Goal: Entertainment & Leisure: Consume media (video, audio)

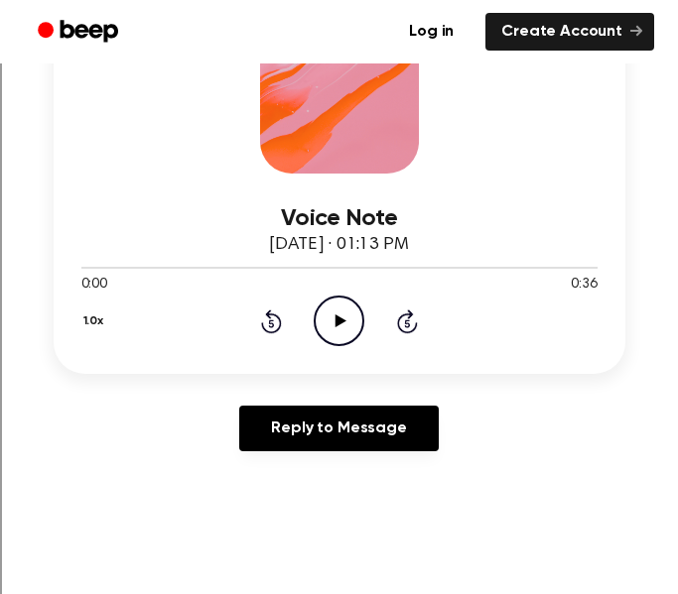
scroll to position [362, 0]
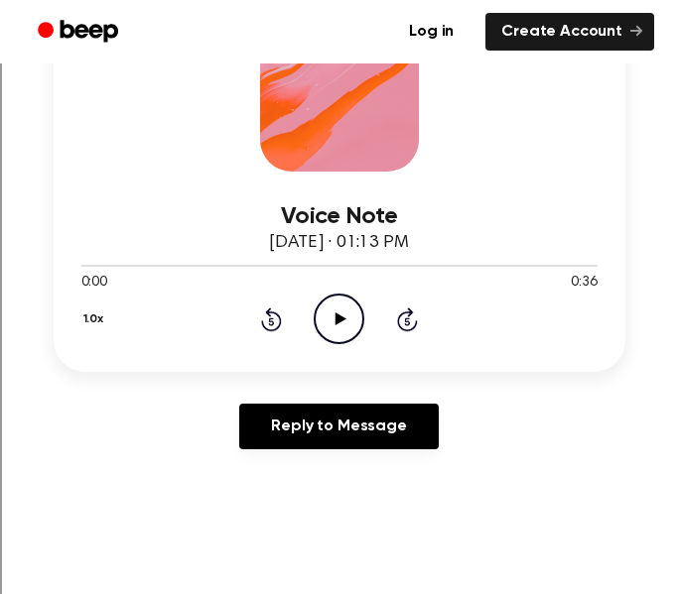
click at [351, 330] on icon "Play Audio" at bounding box center [339, 319] width 51 height 51
click at [332, 321] on icon "Pause Audio" at bounding box center [339, 319] width 51 height 51
click at [319, 331] on circle at bounding box center [339, 319] width 49 height 49
click at [269, 323] on icon "Rewind 5 seconds" at bounding box center [271, 320] width 22 height 26
click at [319, 324] on icon "Play Audio" at bounding box center [339, 319] width 51 height 51
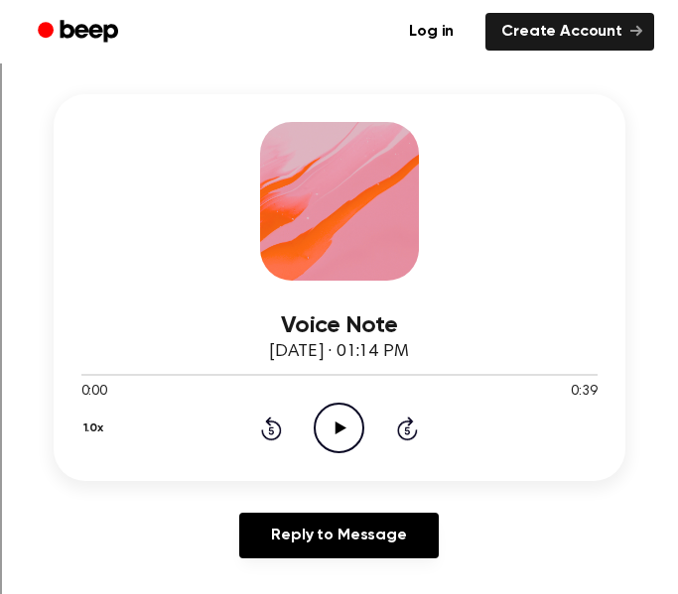
scroll to position [260, 0]
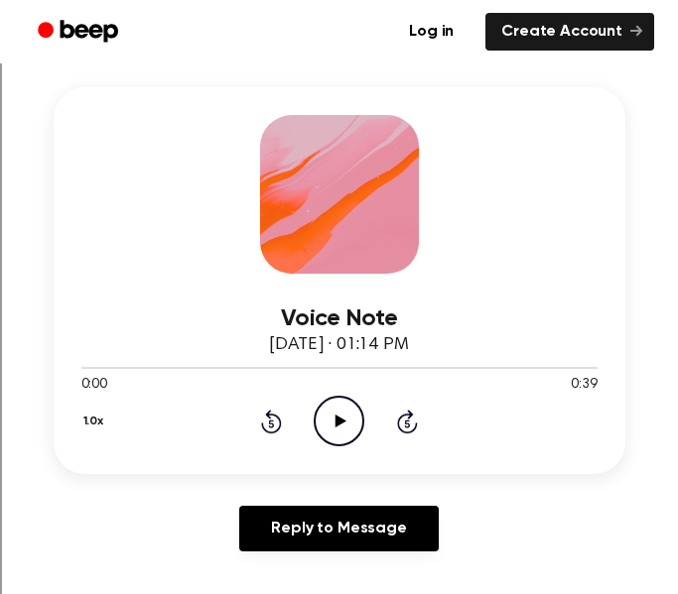
click at [340, 426] on icon "Play Audio" at bounding box center [339, 421] width 51 height 51
click at [352, 436] on icon "Pause Audio" at bounding box center [339, 421] width 51 height 51
click at [323, 423] on icon "Play Audio" at bounding box center [339, 421] width 51 height 51
click at [352, 422] on icon "Pause Audio" at bounding box center [339, 421] width 51 height 51
click at [343, 429] on icon "Play Audio" at bounding box center [339, 421] width 51 height 51
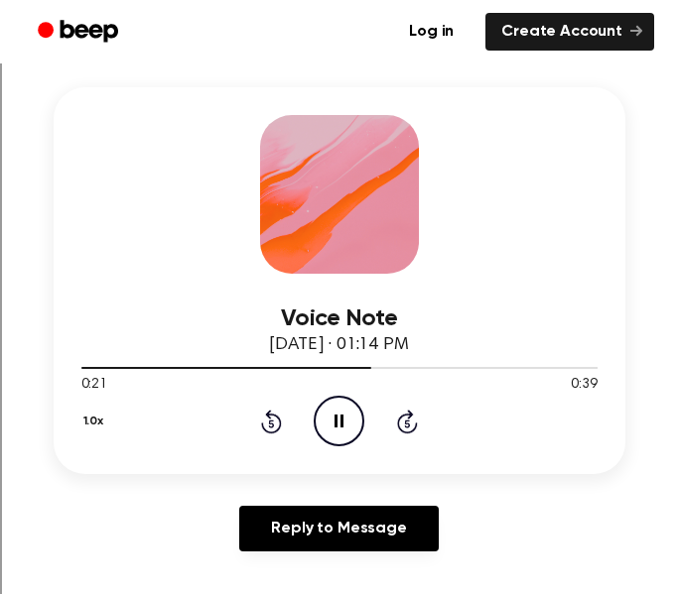
click at [295, 439] on div "1.0x Rewind 5 seconds Pause Audio Skip 5 seconds" at bounding box center [339, 421] width 516 height 51
click at [267, 419] on icon "Rewind 5 seconds" at bounding box center [271, 422] width 22 height 26
click at [281, 429] on icon "Rewind 5 seconds" at bounding box center [271, 422] width 22 height 26
click at [327, 423] on icon "Pause Audio" at bounding box center [339, 421] width 51 height 51
click at [329, 422] on icon "Play Audio" at bounding box center [339, 421] width 51 height 51
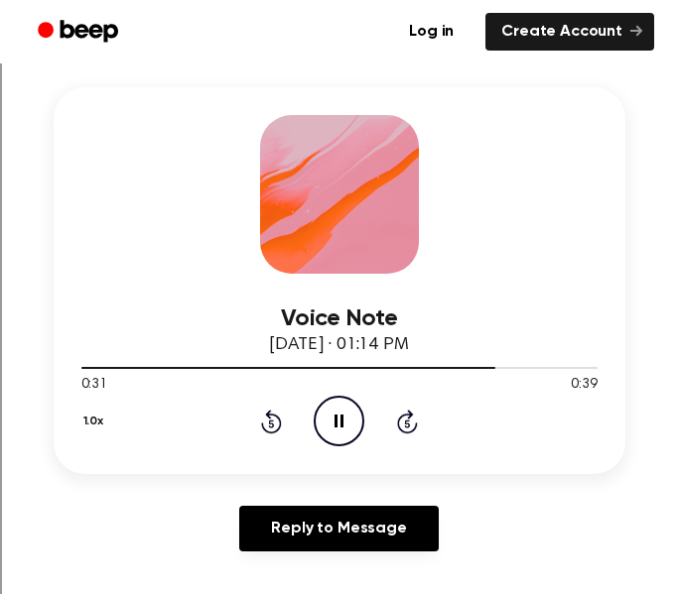
click at [343, 422] on icon "Pause Audio" at bounding box center [339, 421] width 51 height 51
click at [347, 422] on icon "Play Audio" at bounding box center [339, 421] width 51 height 51
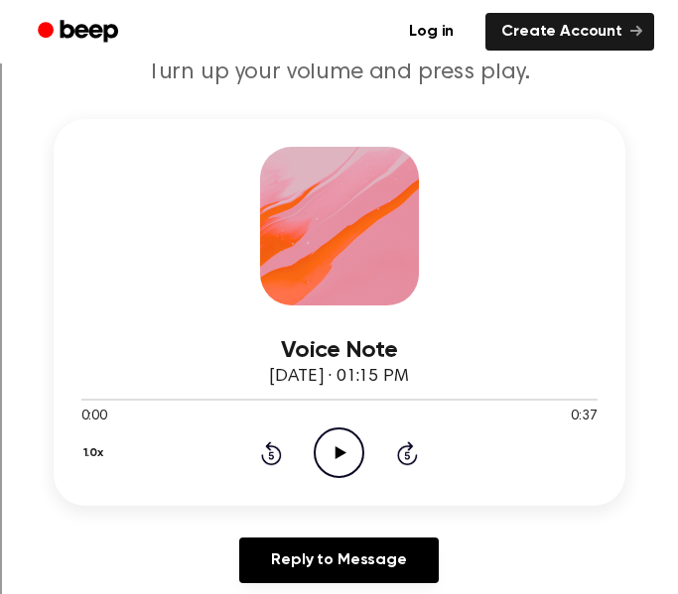
scroll to position [305, 0]
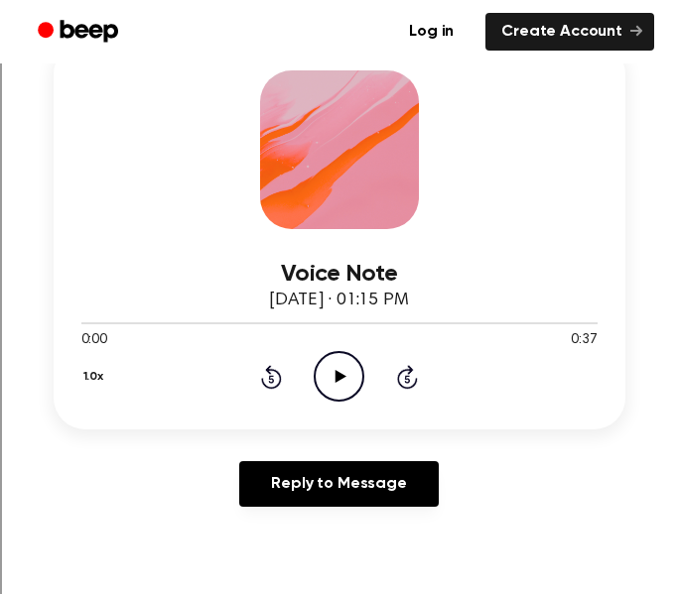
click at [333, 364] on icon "Play Audio" at bounding box center [339, 376] width 51 height 51
click at [346, 394] on icon "Pause Audio" at bounding box center [339, 376] width 51 height 51
click at [351, 367] on icon "Play Audio" at bounding box center [339, 376] width 51 height 51
click at [345, 371] on icon "Pause Audio" at bounding box center [339, 376] width 51 height 51
click at [345, 376] on icon "Play Audio" at bounding box center [339, 376] width 51 height 51
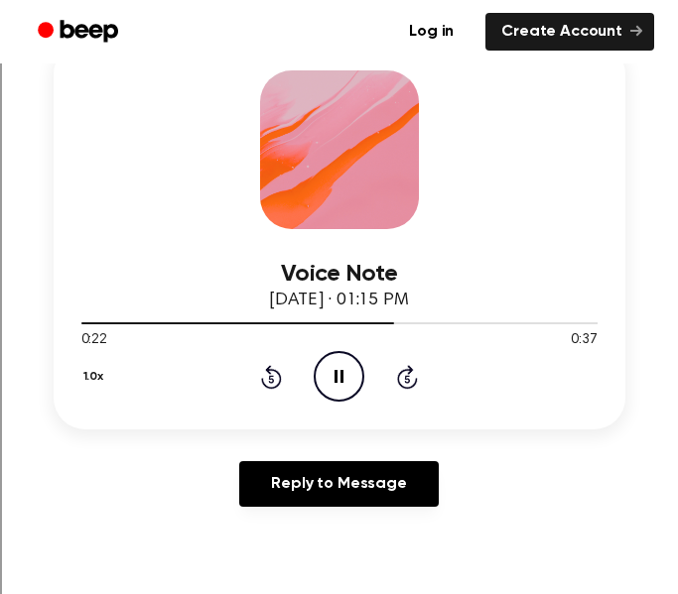
click at [345, 376] on icon "Pause Audio" at bounding box center [339, 376] width 51 height 51
click at [307, 388] on div "1.0x Rewind 5 seconds Play Audio Skip 5 seconds" at bounding box center [339, 376] width 516 height 51
click at [332, 377] on icon "Play Audio" at bounding box center [339, 376] width 51 height 51
click at [321, 372] on icon "Pause Audio" at bounding box center [339, 376] width 51 height 51
click at [344, 366] on icon "Play Audio" at bounding box center [339, 376] width 51 height 51
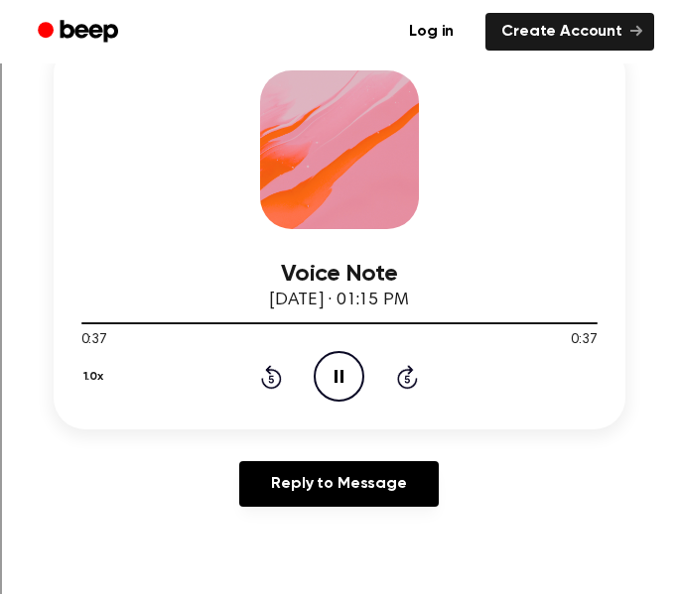
click at [277, 379] on icon "Rewind 5 seconds" at bounding box center [271, 377] width 22 height 26
click at [329, 371] on icon "Play Audio" at bounding box center [339, 376] width 51 height 51
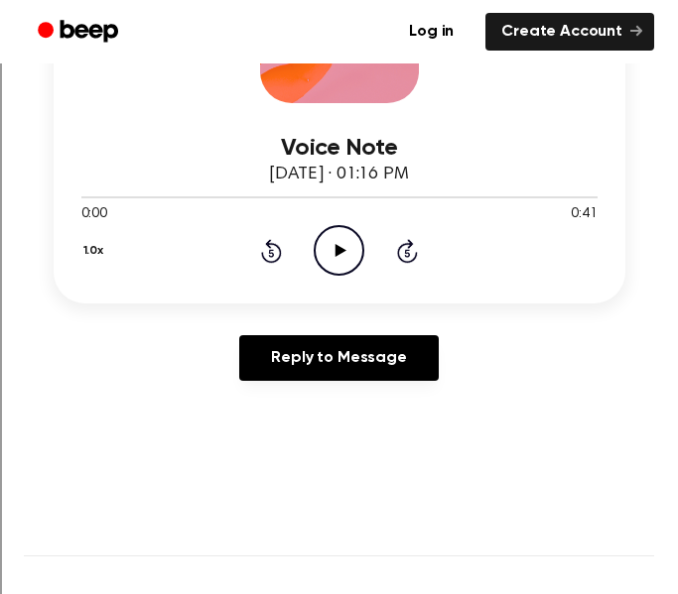
click at [333, 251] on icon "Play Audio" at bounding box center [339, 250] width 51 height 51
click at [327, 254] on icon "Pause Audio" at bounding box center [339, 250] width 51 height 51
click at [324, 259] on icon "Play Audio" at bounding box center [339, 250] width 51 height 51
click at [324, 259] on icon "Pause Audio" at bounding box center [339, 250] width 51 height 51
click at [338, 248] on icon at bounding box center [340, 250] width 11 height 13
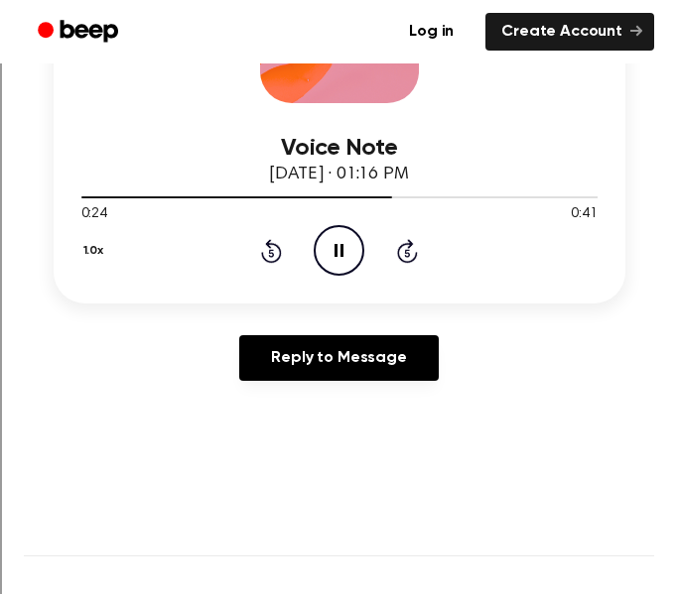
click at [322, 245] on icon "Pause Audio" at bounding box center [339, 250] width 51 height 51
click at [356, 270] on icon "Play Audio" at bounding box center [339, 250] width 51 height 51
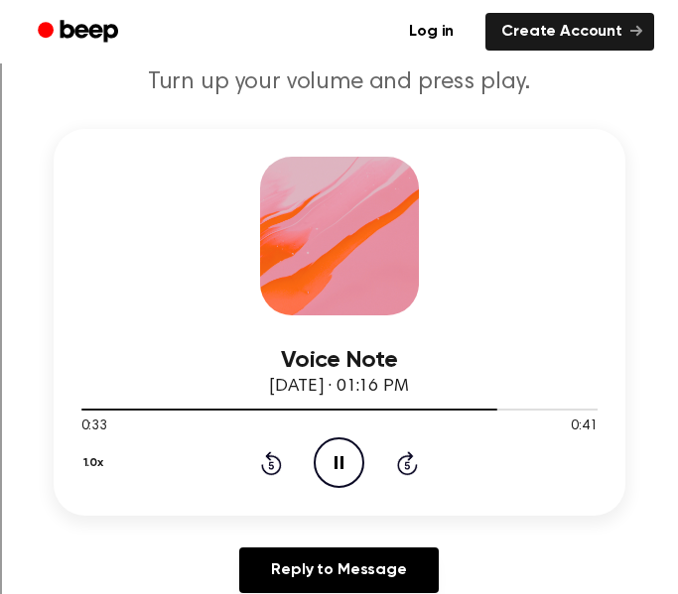
scroll to position [217, 0]
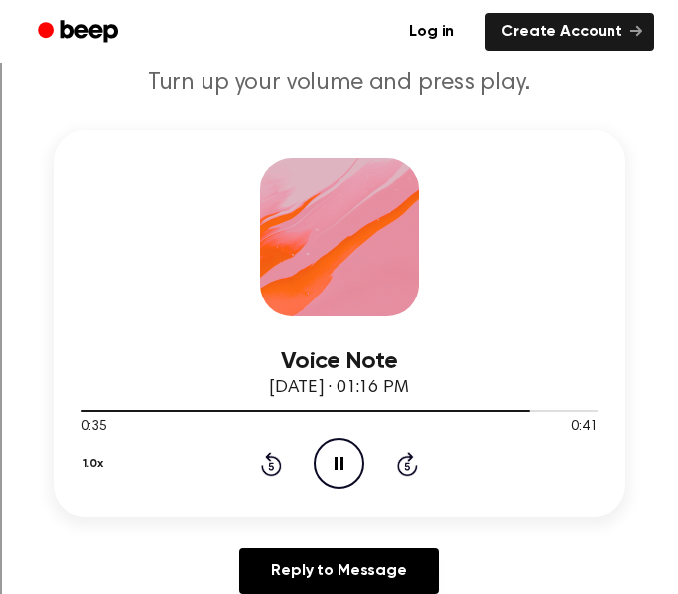
click at [330, 456] on icon "Pause Audio" at bounding box center [339, 464] width 51 height 51
click at [272, 458] on icon at bounding box center [271, 464] width 21 height 24
click at [336, 454] on icon "Play Audio" at bounding box center [339, 464] width 51 height 51
click at [256, 456] on div "1.0x Rewind 5 seconds Pause Audio Skip 5 seconds" at bounding box center [339, 464] width 516 height 51
click at [280, 475] on icon "Rewind 5 seconds" at bounding box center [271, 464] width 22 height 26
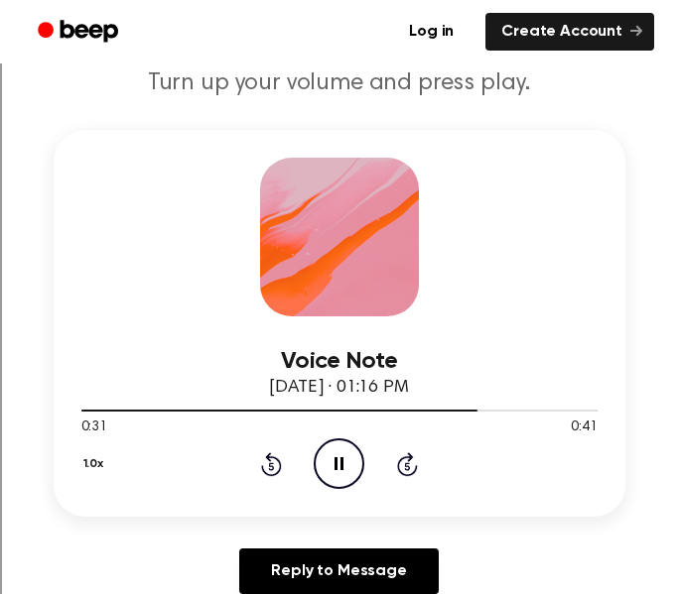
click at [280, 475] on icon "Rewind 5 seconds" at bounding box center [271, 464] width 22 height 26
click at [272, 467] on icon at bounding box center [271, 466] width 5 height 8
